Goal: Task Accomplishment & Management: Manage account settings

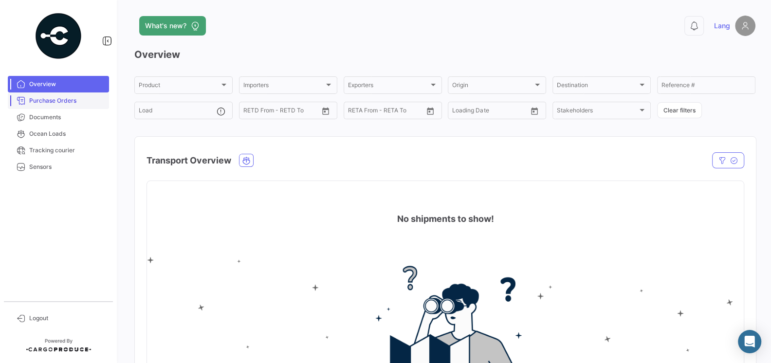
click at [57, 108] on link "Purchase Orders" at bounding box center [58, 100] width 101 height 17
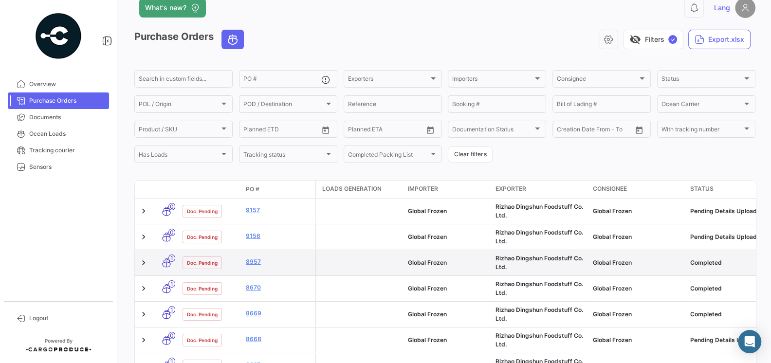
scroll to position [21, 0]
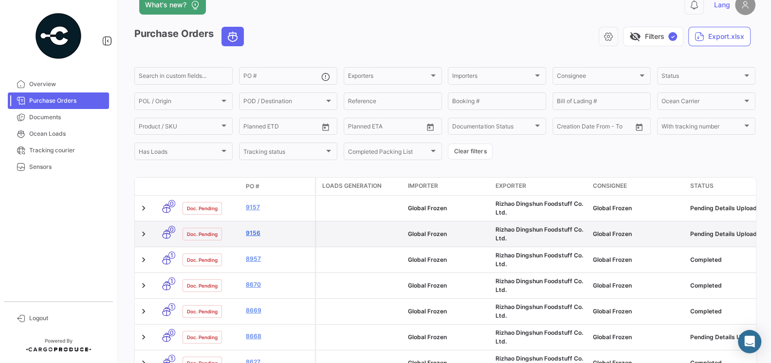
click at [258, 237] on link "9156" at bounding box center [278, 233] width 65 height 9
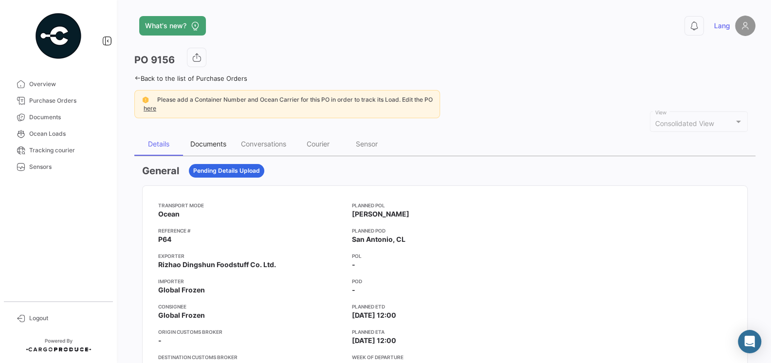
click at [207, 143] on div "Documents" at bounding box center [208, 144] width 36 height 8
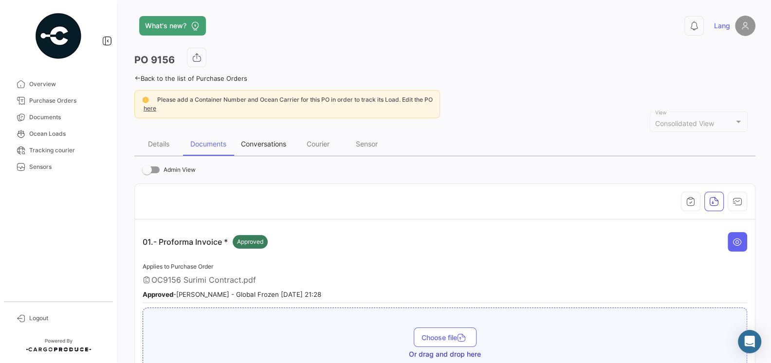
click at [272, 145] on div "Conversations" at bounding box center [263, 144] width 45 height 8
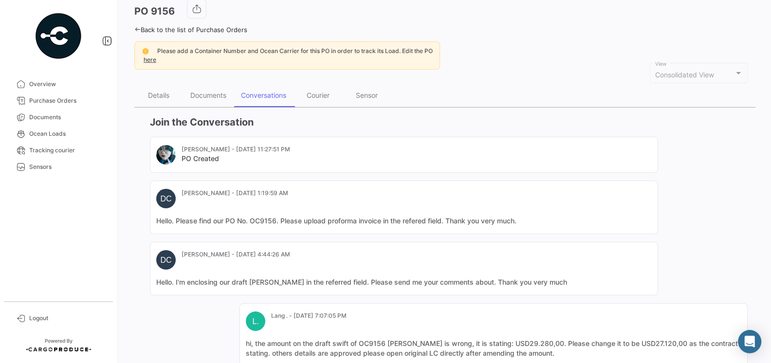
scroll to position [182, 0]
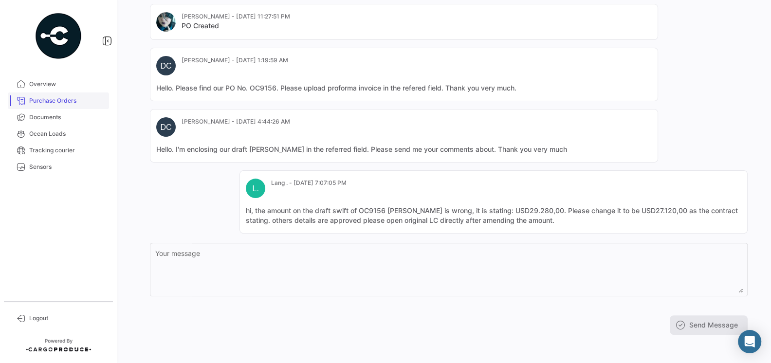
click at [46, 102] on span "Purchase Orders" at bounding box center [67, 100] width 76 height 9
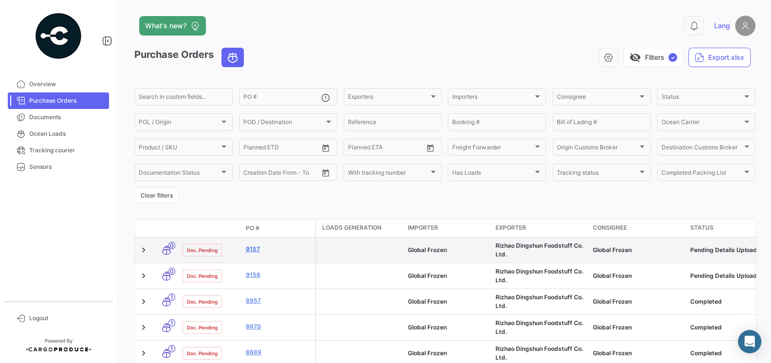
click at [254, 250] on link "9157" at bounding box center [278, 249] width 65 height 9
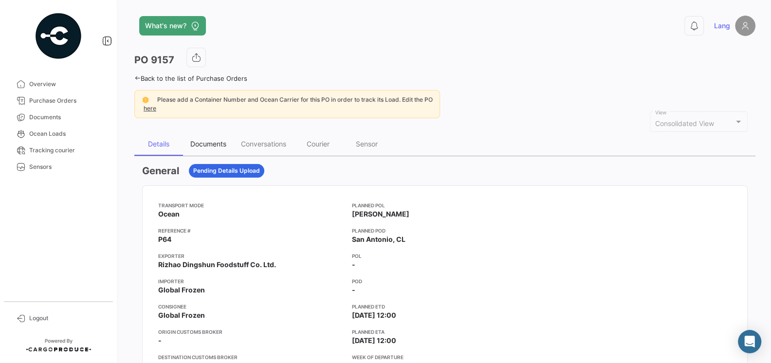
click at [215, 140] on div "Documents" at bounding box center [208, 144] width 36 height 8
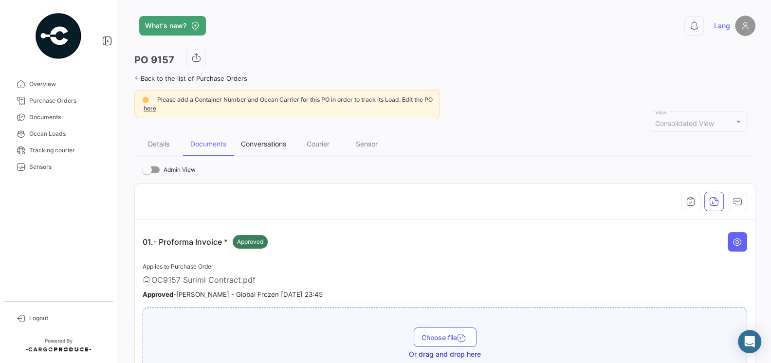
click at [271, 140] on div "Conversations" at bounding box center [263, 144] width 45 height 8
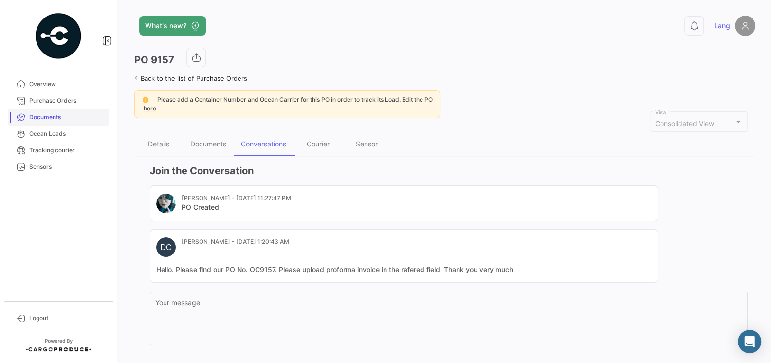
click at [56, 118] on span "Documents" at bounding box center [67, 117] width 76 height 9
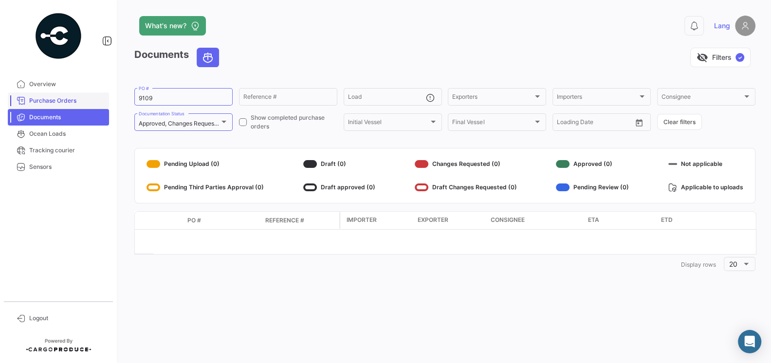
click at [56, 105] on link "Purchase Orders" at bounding box center [58, 100] width 101 height 17
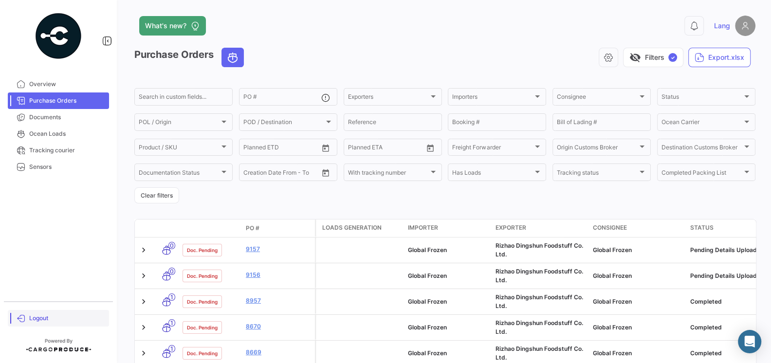
click at [33, 315] on span "Logout" at bounding box center [67, 318] width 76 height 9
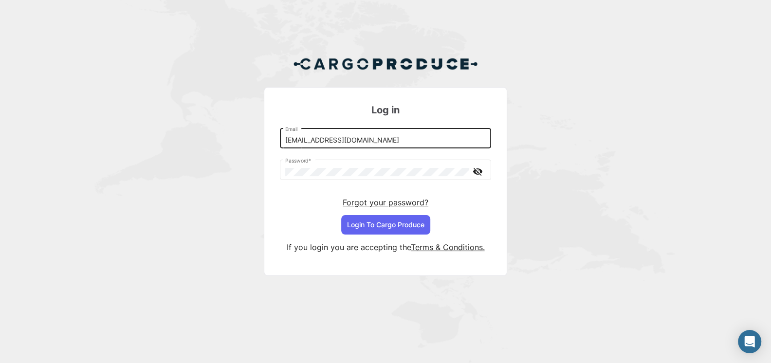
click at [371, 142] on input "[EMAIL_ADDRESS][DOMAIN_NAME]" at bounding box center [385, 140] width 201 height 8
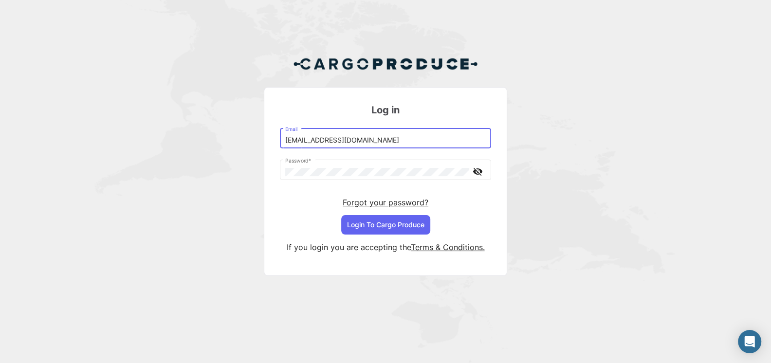
type input "[EMAIL_ADDRESS][DOMAIN_NAME]"
click at [383, 218] on button "Login To Cargo Produce" at bounding box center [385, 224] width 89 height 19
